Goal: Information Seeking & Learning: Understand process/instructions

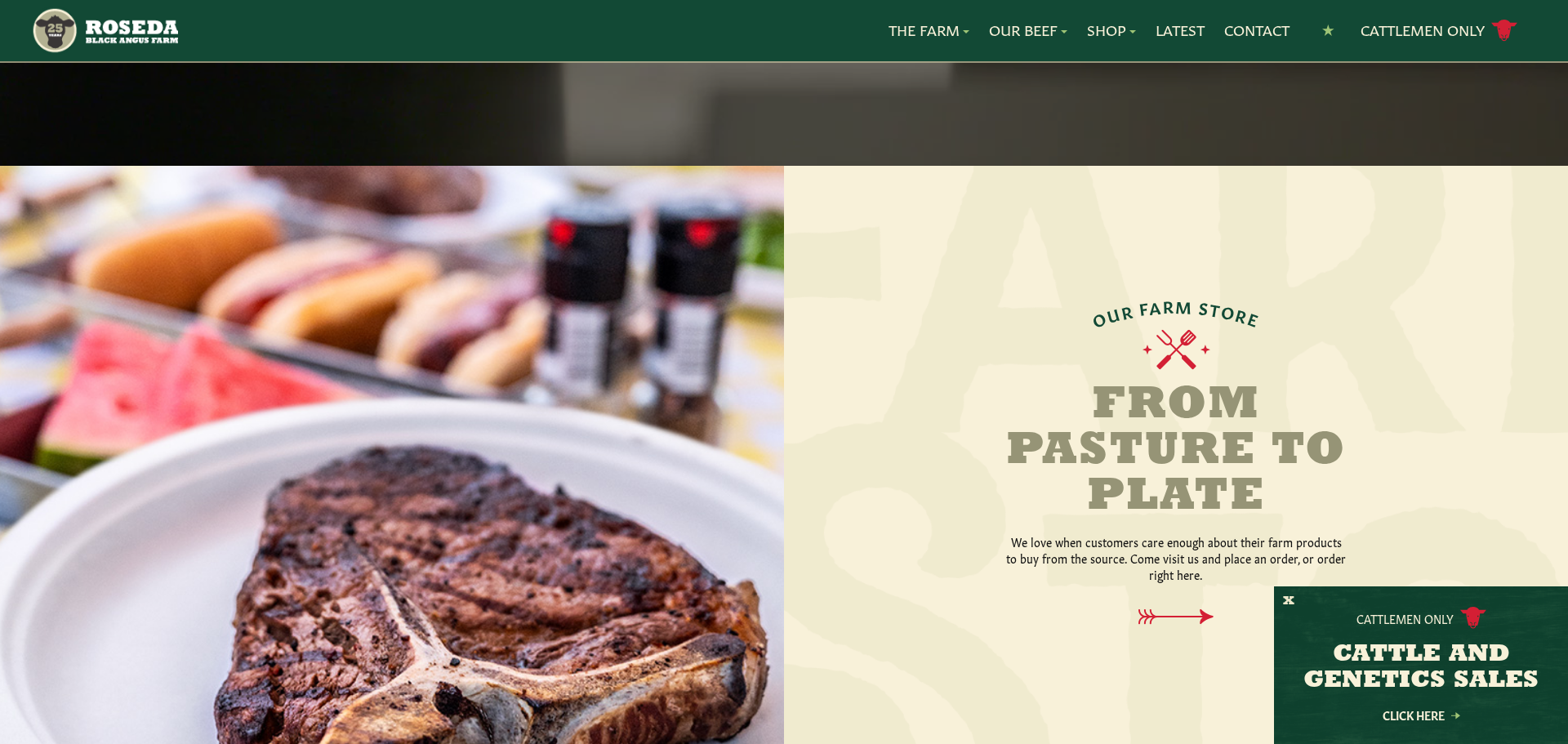
scroll to position [2681, 0]
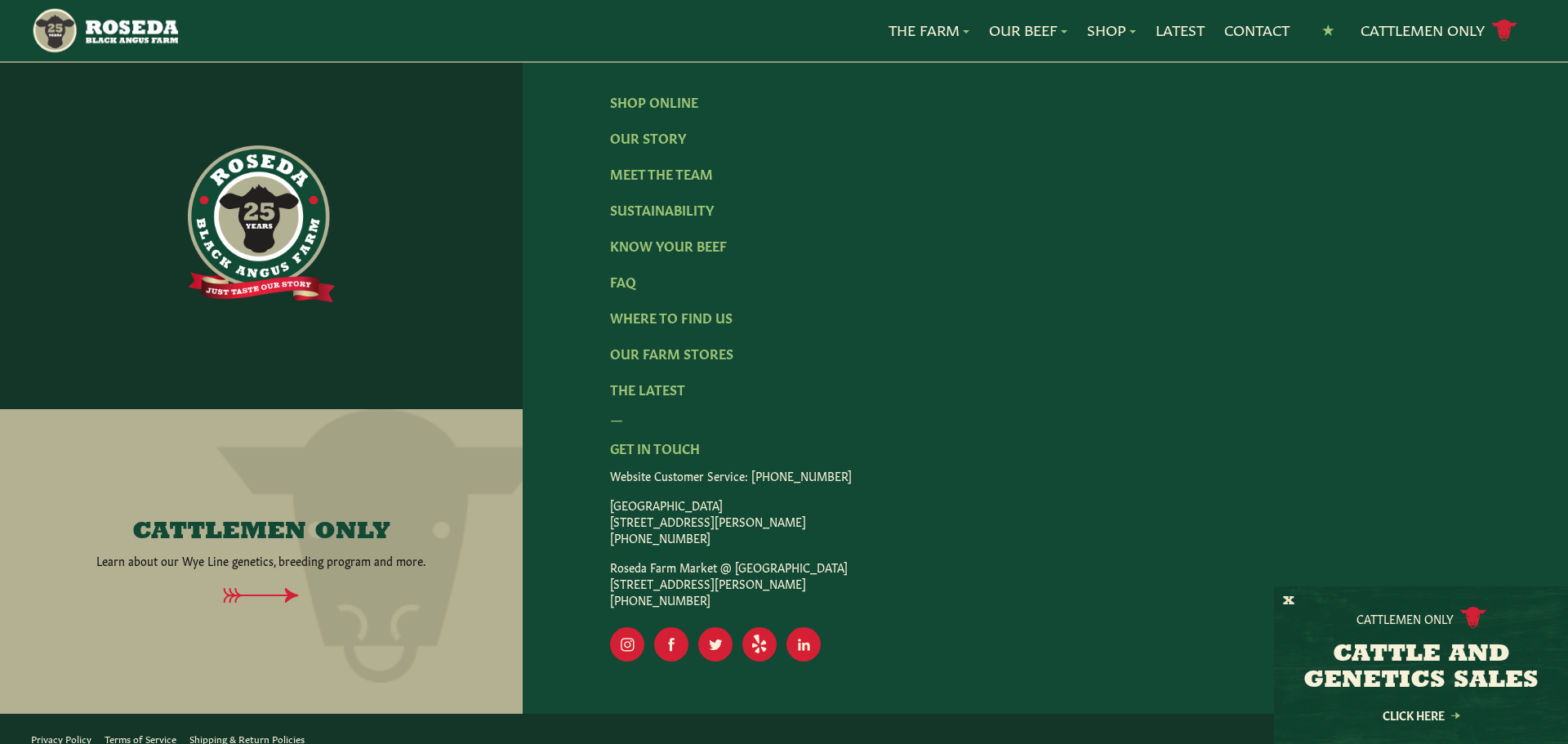
click at [664, 558] on p "Roseda Farm Market @ [GEOGRAPHIC_DATA] [STREET_ADDRESS] [PHONE_NUMBER]" at bounding box center [1046, 583] width 871 height 49
click at [624, 558] on p "Roseda Farm Market @ [GEOGRAPHIC_DATA] [STREET_ADDRESS] [PHONE_NUMBER]" at bounding box center [1046, 583] width 871 height 49
click at [114, 732] on link "Terms of Service" at bounding box center [141, 739] width 72 height 13
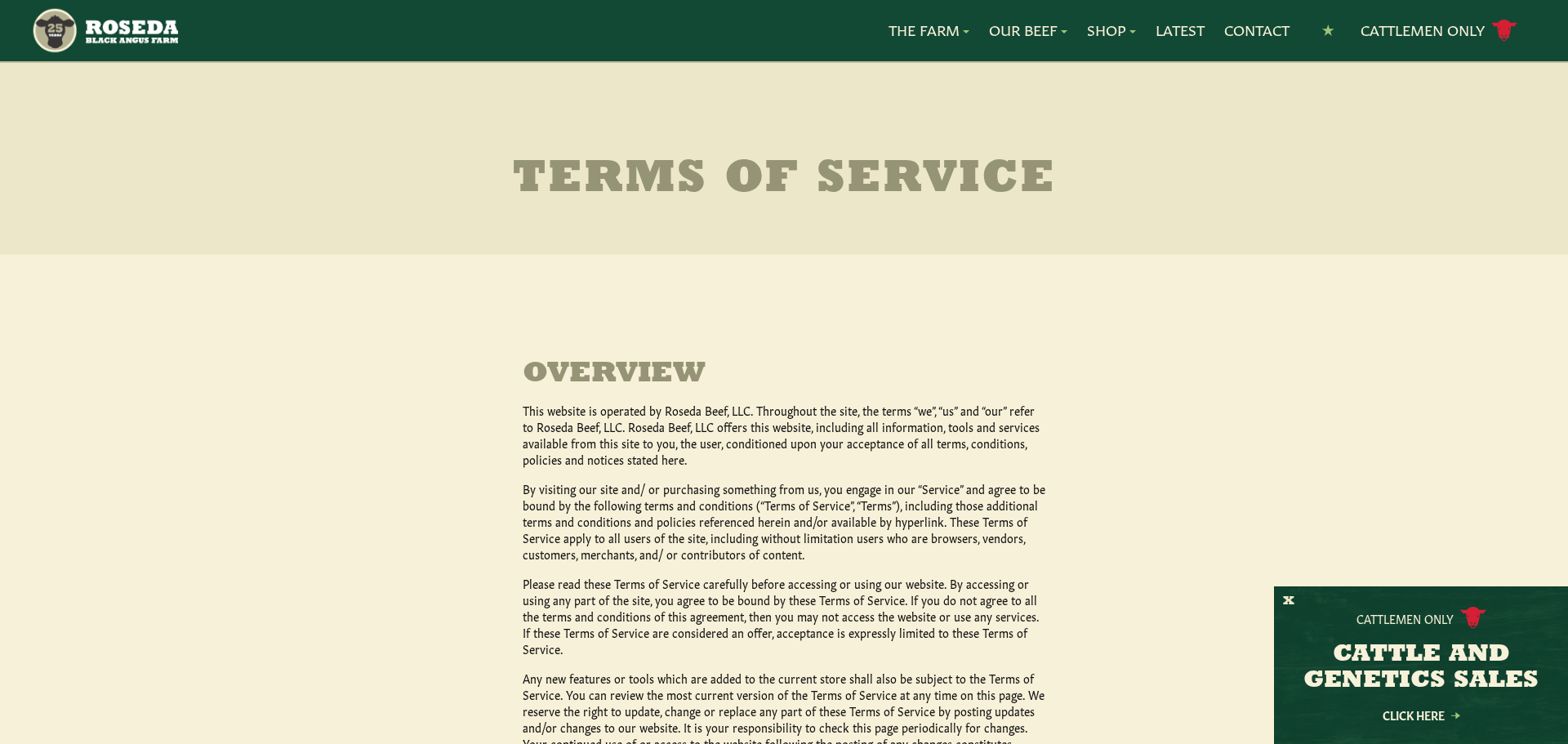
click at [680, 411] on p "This website is operated by Roseda Beef, LLC. Throughout the site, the terms “w…" at bounding box center [784, 435] width 523 height 65
click at [726, 408] on p "This website is operated by Roseda Beef, LLC. Throughout the site, the terms “w…" at bounding box center [784, 435] width 523 height 65
copy p "Roseda Beef,"
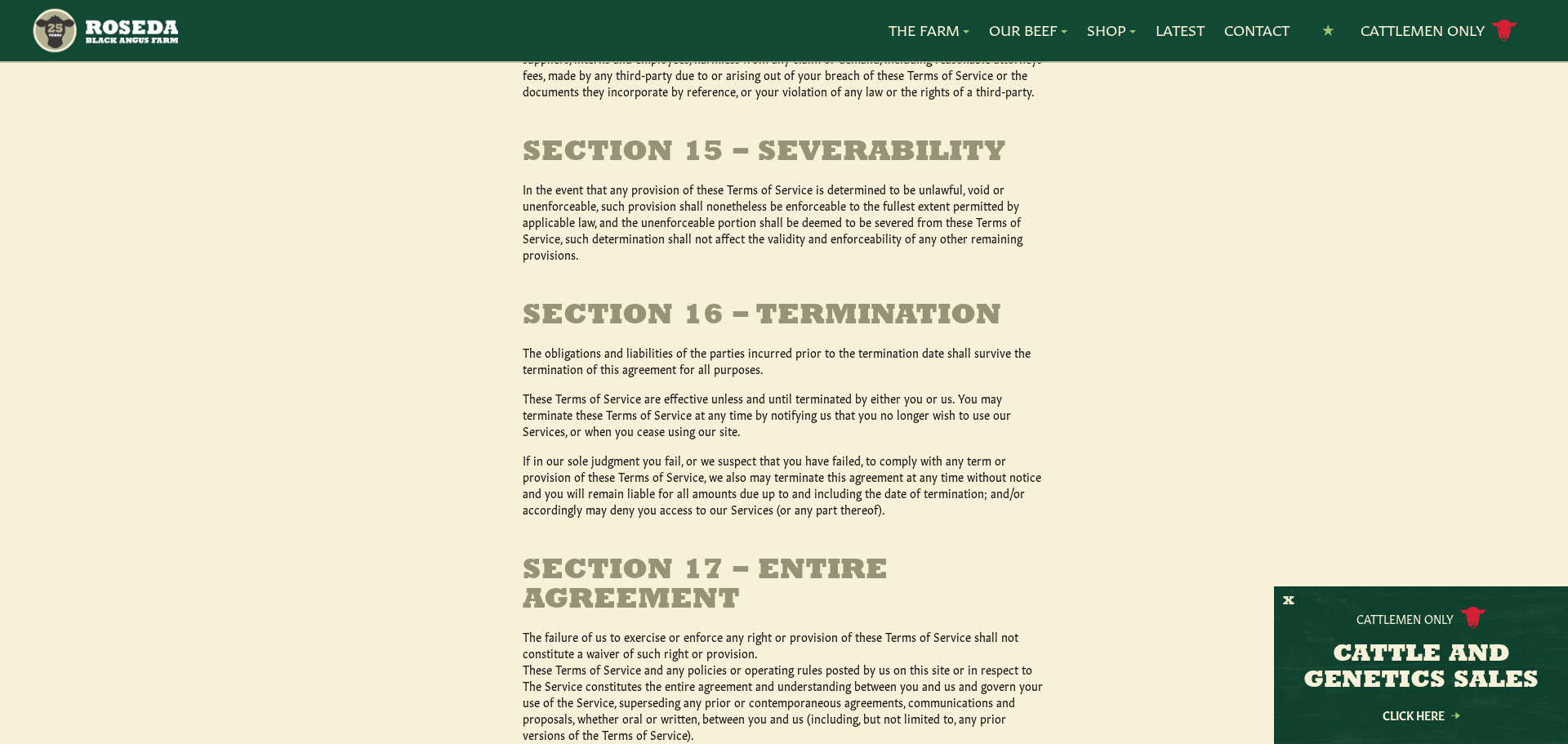
scroll to position [5413, 0]
